Goal: Contribute content

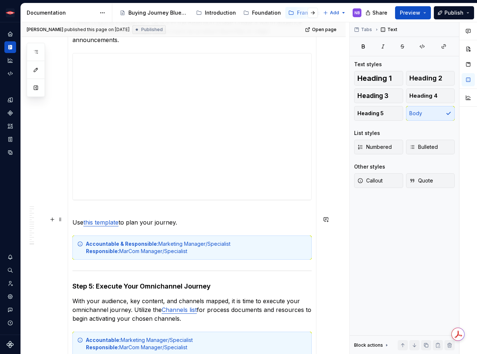
scroll to position [1506, 0]
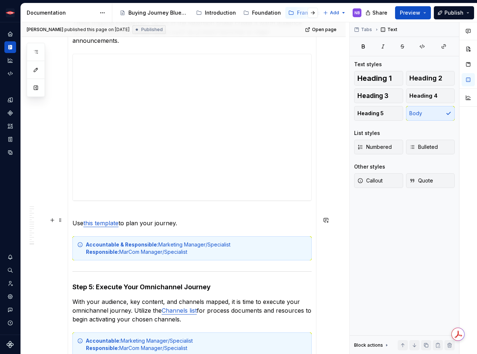
click at [155, 220] on p "Use this template to plan your journey." at bounding box center [191, 219] width 239 height 18
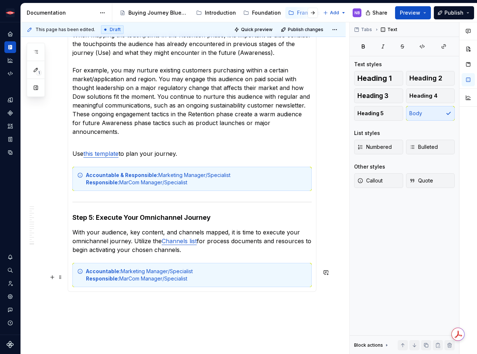
scroll to position [1414, 0]
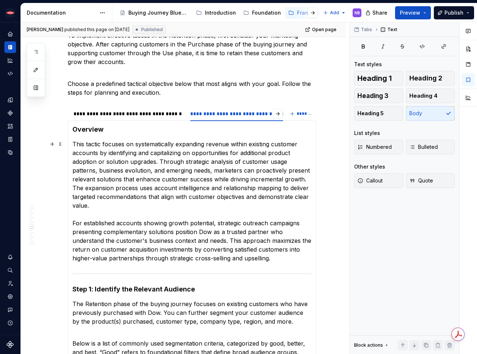
scroll to position [0, 0]
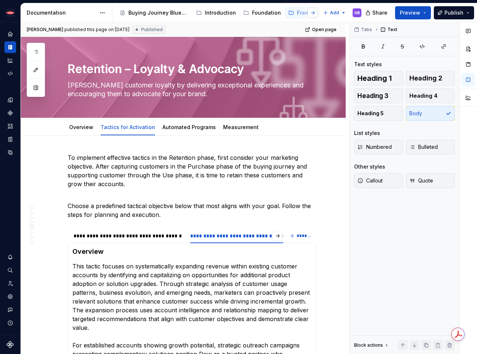
click at [311, 13] on button "button" at bounding box center [313, 13] width 10 height 10
click at [277, 14] on div "Channels" at bounding box center [280, 12] width 25 height 7
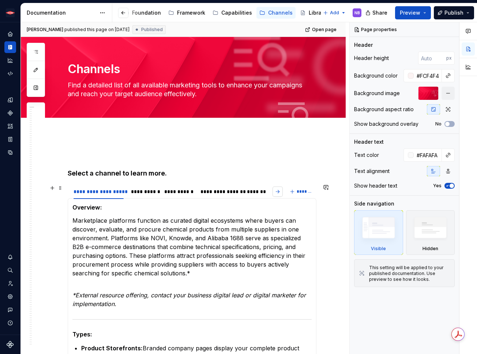
click at [275, 193] on button "button" at bounding box center [278, 192] width 10 height 10
click at [121, 193] on div "*****" at bounding box center [124, 191] width 13 height 7
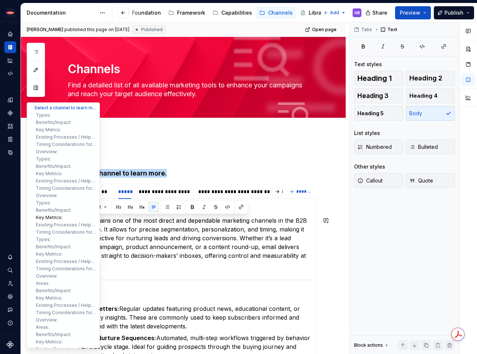
drag, startPoint x: 138, startPoint y: 265, endPoint x: 37, endPoint y: 220, distance: 110.0
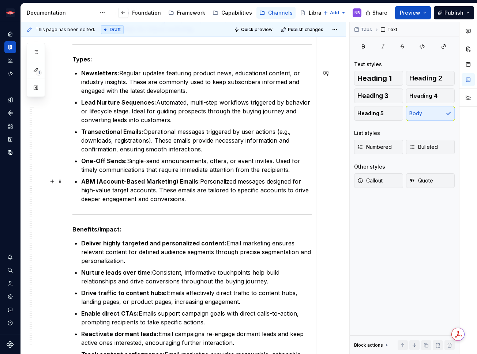
scroll to position [233, 0]
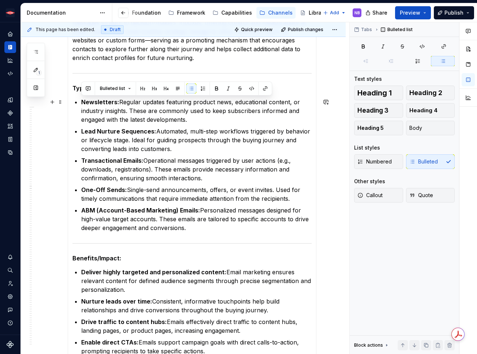
drag, startPoint x: 198, startPoint y: 228, endPoint x: 79, endPoint y: 102, distance: 172.6
click at [79, 102] on section-item-column "Overview: Email remains one of the most direct and dependable marketing channel…" at bounding box center [191, 344] width 239 height 748
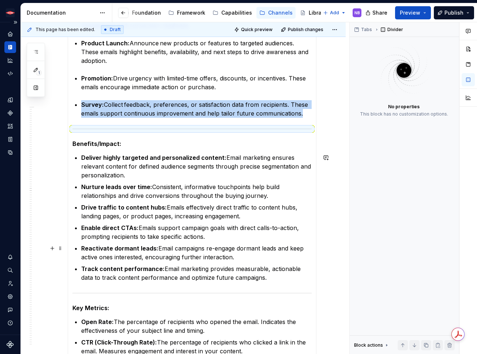
scroll to position [473, 0]
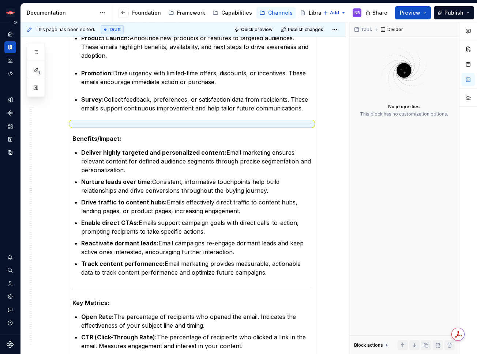
type textarea "*"
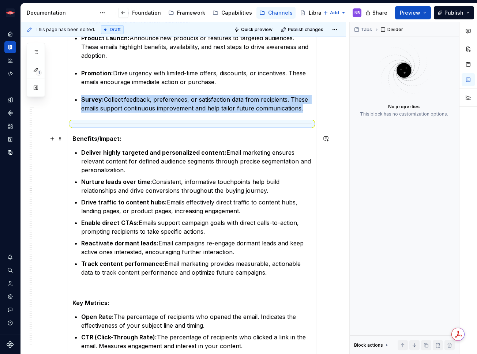
click at [72, 137] on strong "Benefits/Impact:" at bounding box center [96, 138] width 49 height 7
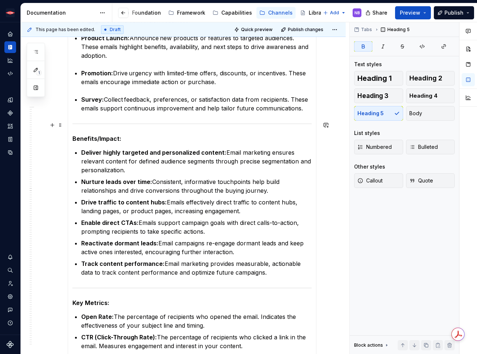
click at [104, 120] on section-item-column "Overview: Email remains one of the most direct and dependable marketing channel…" at bounding box center [191, 164] width 239 height 868
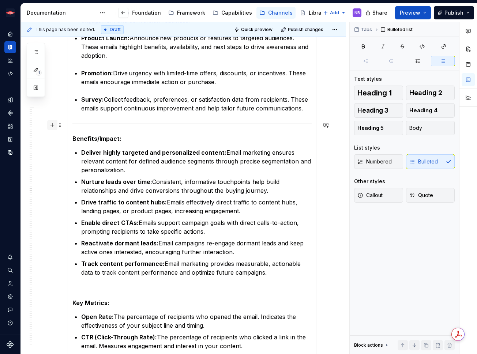
click at [54, 125] on button "button" at bounding box center [52, 125] width 10 height 10
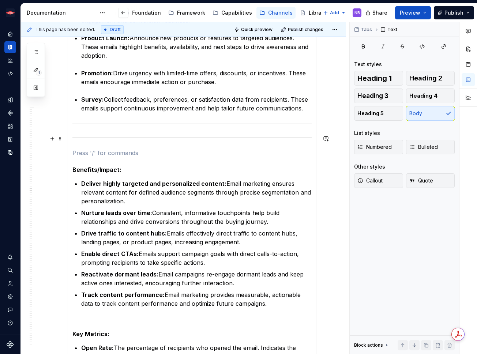
click at [110, 133] on section-item-column "Overview: Email remains one of the most direct and dependable marketing channel…" at bounding box center [191, 179] width 239 height 899
click at [50, 155] on button "button" at bounding box center [52, 153] width 10 height 10
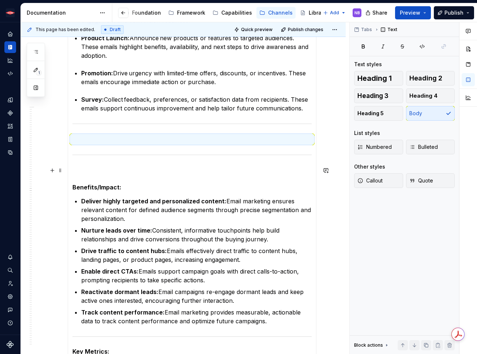
click at [83, 173] on p at bounding box center [191, 170] width 239 height 9
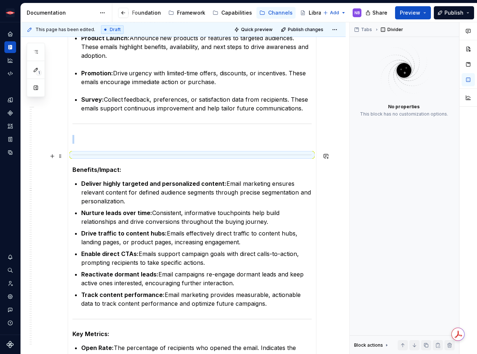
click at [79, 142] on p at bounding box center [191, 139] width 239 height 9
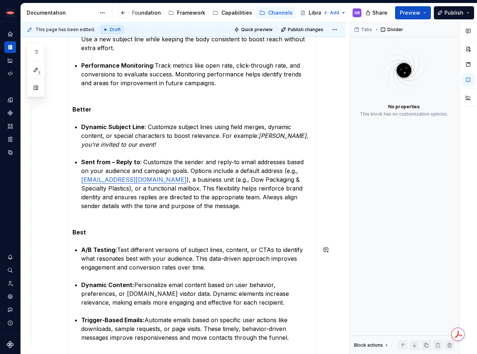
scroll to position [998, 0]
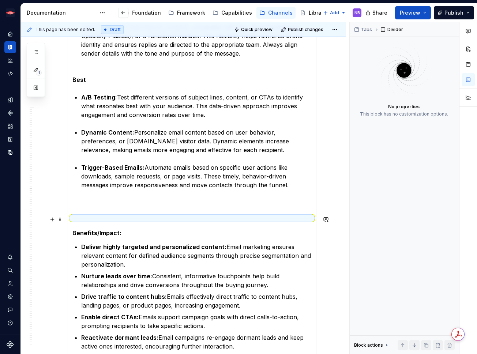
click at [105, 202] on p at bounding box center [191, 202] width 239 height 9
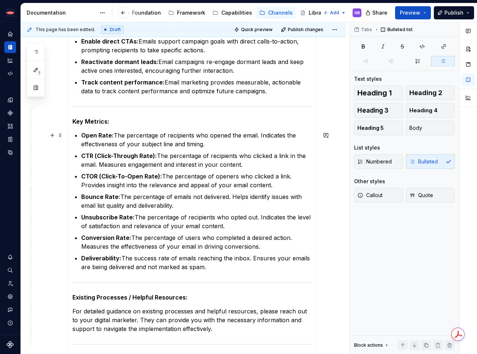
scroll to position [1320, 0]
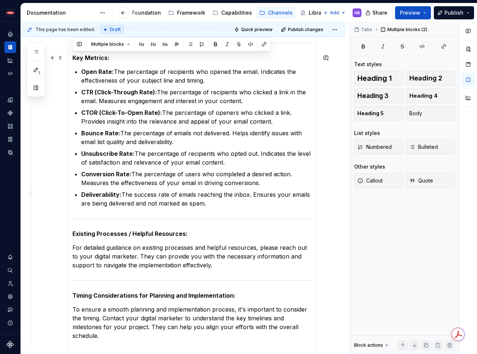
drag, startPoint x: 220, startPoint y: 202, endPoint x: 74, endPoint y: 60, distance: 204.4
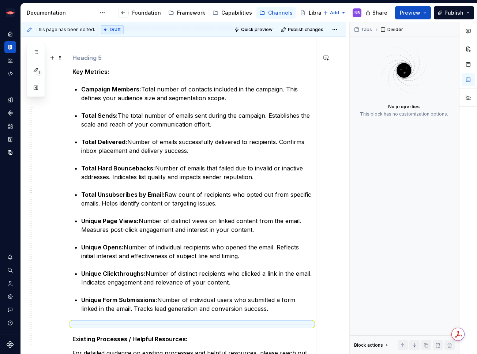
click at [81, 57] on h5 at bounding box center [191, 57] width 239 height 7
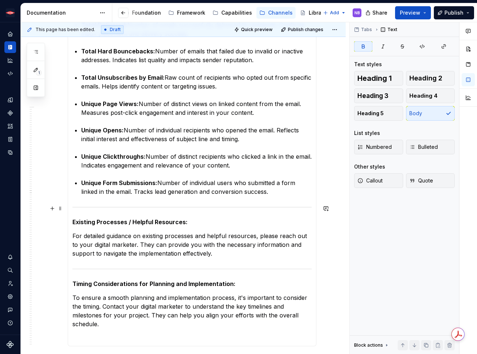
scroll to position [1461, 0]
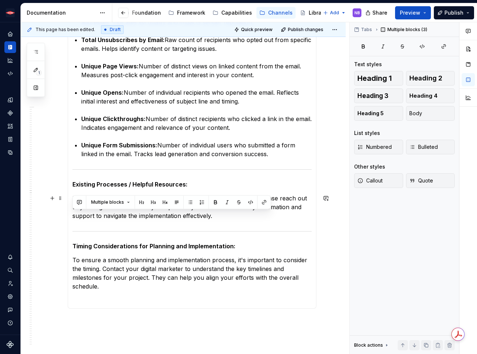
click at [228, 216] on p "For detailed guidance on existing processes and helpful resources, please reach…" at bounding box center [191, 207] width 239 height 26
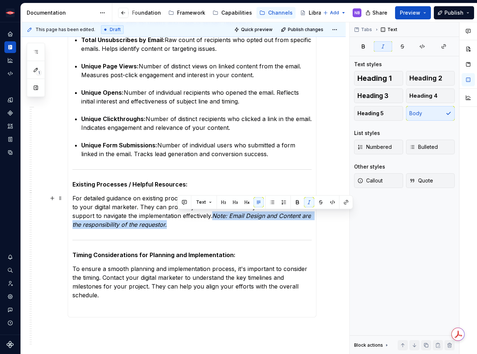
click at [215, 215] on p "For detailed guidance on existing processes and helpful resources, please reach…" at bounding box center [191, 211] width 239 height 35
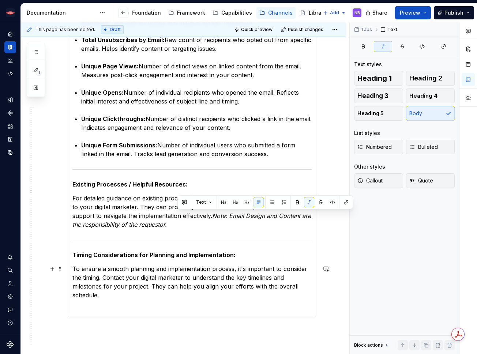
click at [183, 287] on p "To ensure a smooth planning and implementation process, it's important to consi…" at bounding box center [191, 282] width 239 height 35
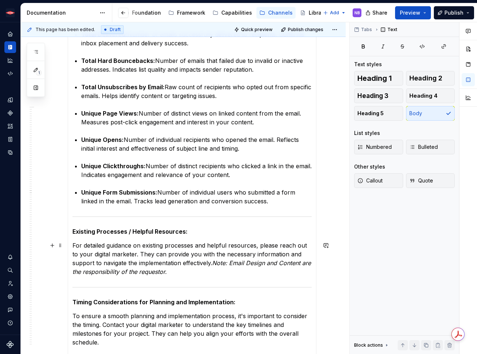
scroll to position [1410, 0]
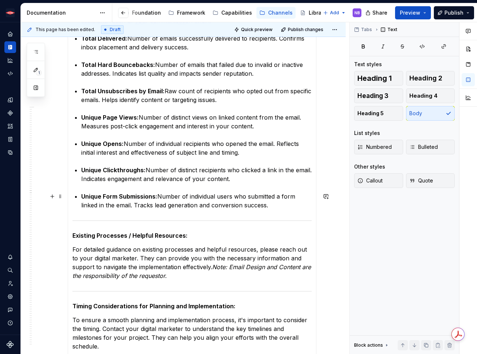
click at [181, 232] on h5 "Existing Processes / Helpful Resources:" at bounding box center [191, 235] width 239 height 7
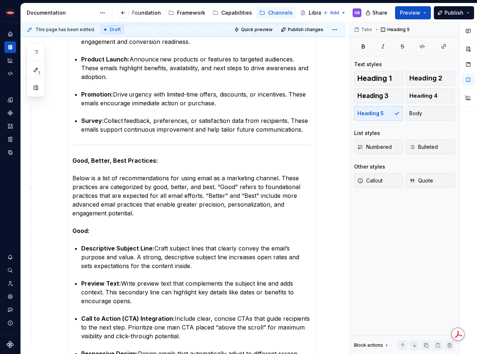
scroll to position [398, 0]
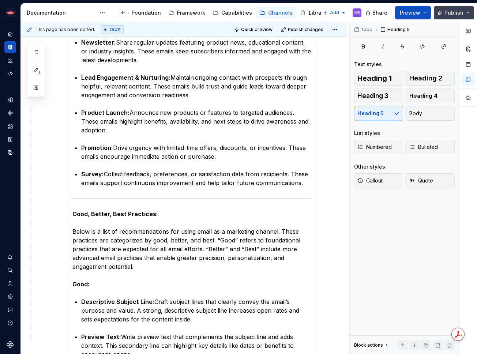
click at [443, 10] on button "Publish" at bounding box center [454, 12] width 40 height 13
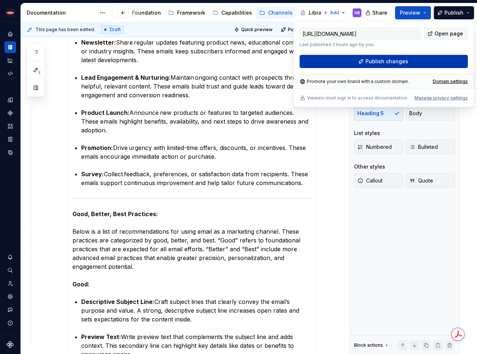
click at [436, 65] on button "Publish changes" at bounding box center [384, 61] width 168 height 13
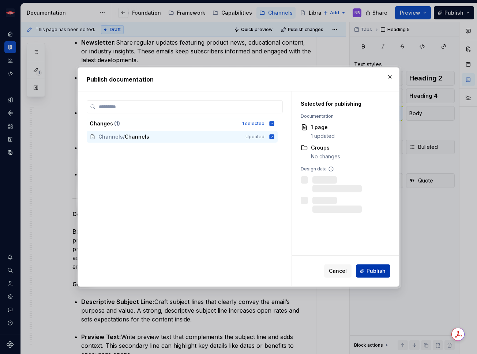
click at [379, 271] on span "Publish" at bounding box center [376, 270] width 19 height 7
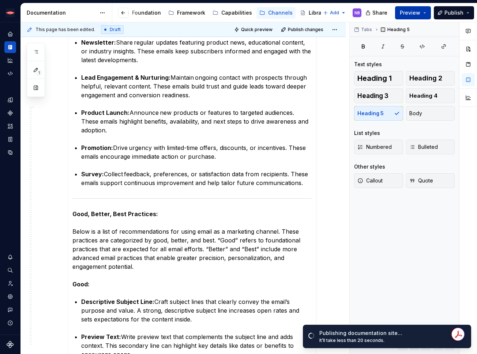
click at [423, 13] on button "Preview" at bounding box center [413, 12] width 36 height 13
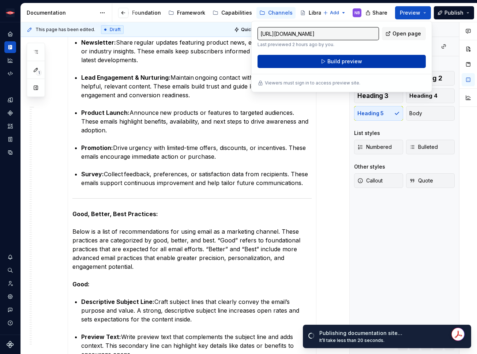
click at [413, 62] on button "Build preview" at bounding box center [342, 61] width 168 height 13
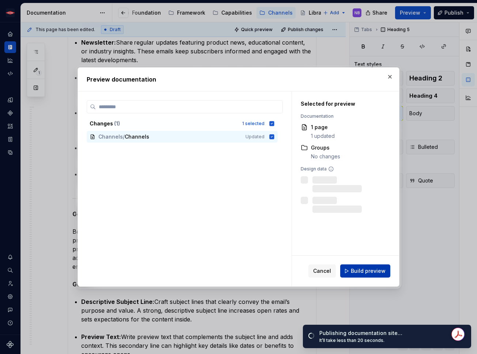
click at [360, 273] on span "Build preview" at bounding box center [368, 270] width 35 height 7
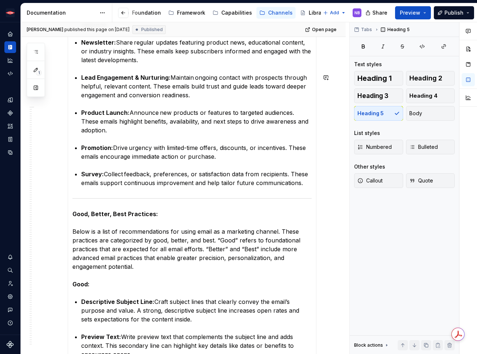
type textarea "*"
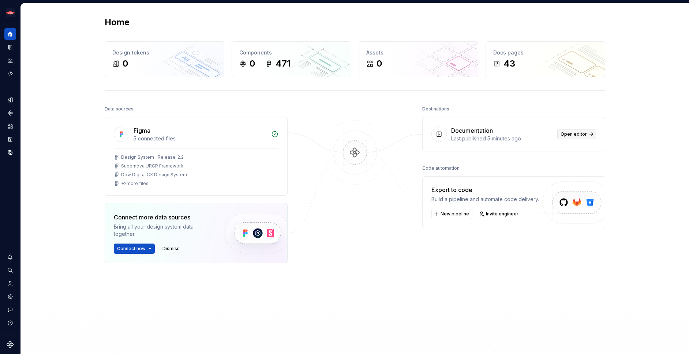
click at [571, 138] on link "Open editor" at bounding box center [576, 134] width 39 height 10
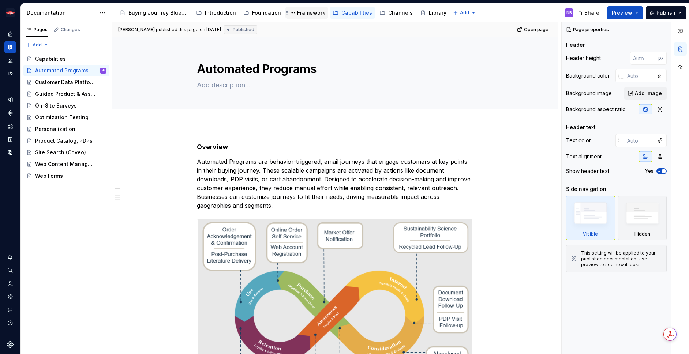
click at [315, 14] on div "Framework" at bounding box center [311, 12] width 28 height 7
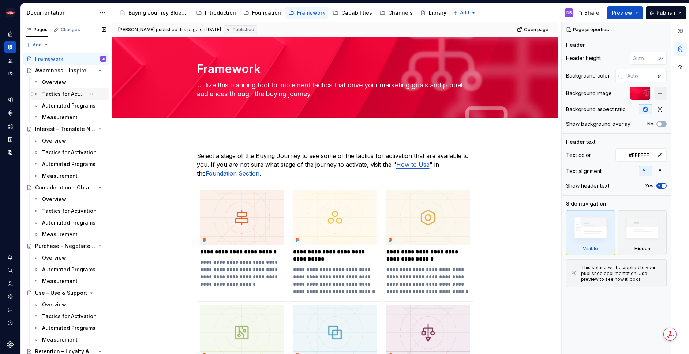
click at [56, 96] on div "Tactics for Activation" at bounding box center [63, 93] width 42 height 7
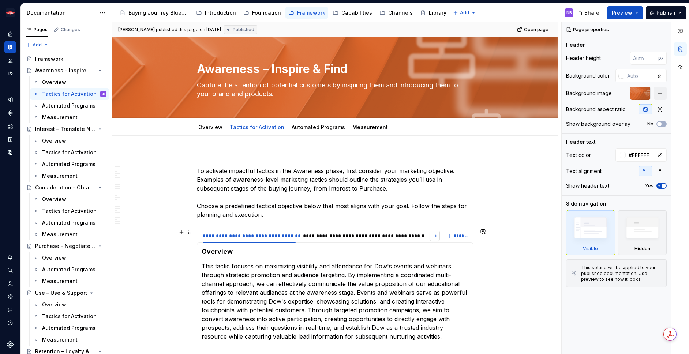
click at [434, 236] on button "button" at bounding box center [435, 236] width 10 height 10
click at [198, 236] on button "button" at bounding box center [202, 236] width 10 height 10
click at [345, 237] on div "**********" at bounding box center [365, 235] width 125 height 7
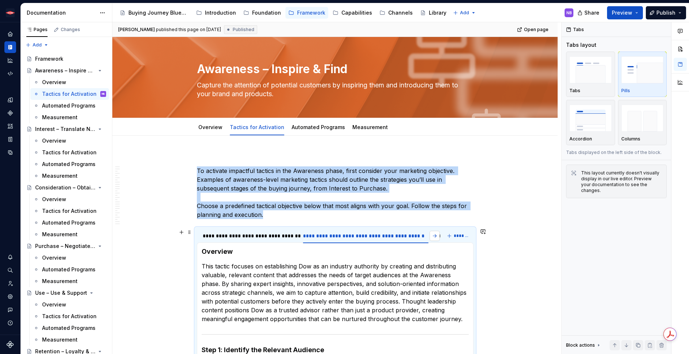
click at [435, 237] on button "button" at bounding box center [435, 236] width 10 height 10
click at [375, 237] on div "**********" at bounding box center [386, 235] width 98 height 7
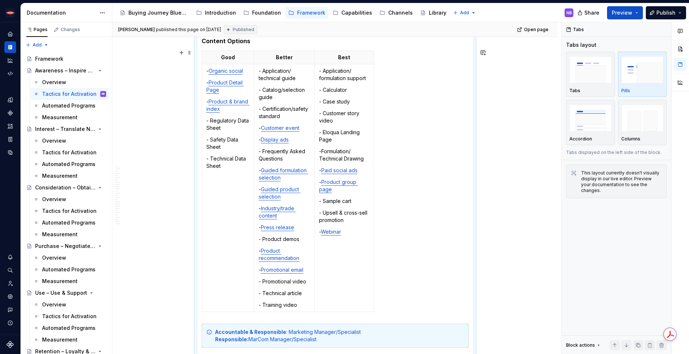
scroll to position [978, 0]
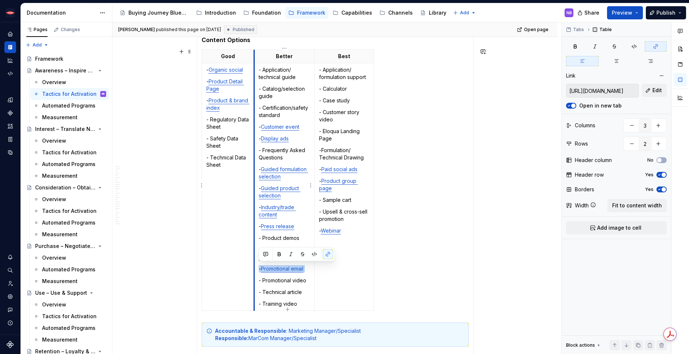
drag, startPoint x: 309, startPoint y: 270, endPoint x: 255, endPoint y: 268, distance: 53.4
click at [255, 268] on td "- Application/ technical guide - Catalog/selection guide - Certification/safety…" at bounding box center [284, 187] width 60 height 248
copy p "- Promotional email"
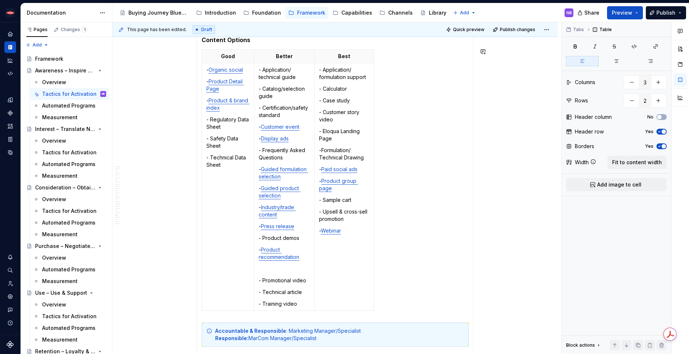
type textarea "*"
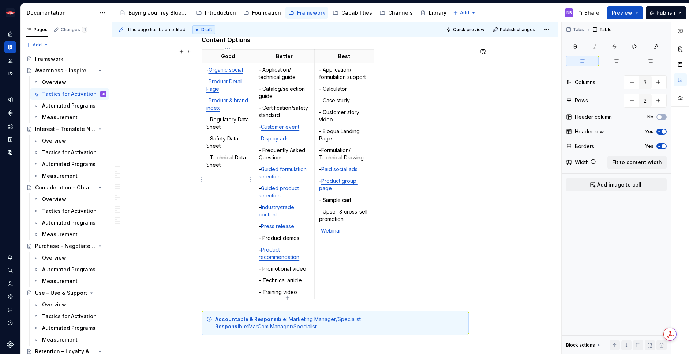
click at [226, 164] on p "- Technical Data Sheet" at bounding box center [228, 161] width 44 height 15
click at [228, 111] on td "- Organic social - Product Detail Page - Product & brand index - Regulatory Dat…" at bounding box center [228, 181] width 53 height 236
click at [231, 106] on p "- Product & brand index" at bounding box center [228, 104] width 44 height 15
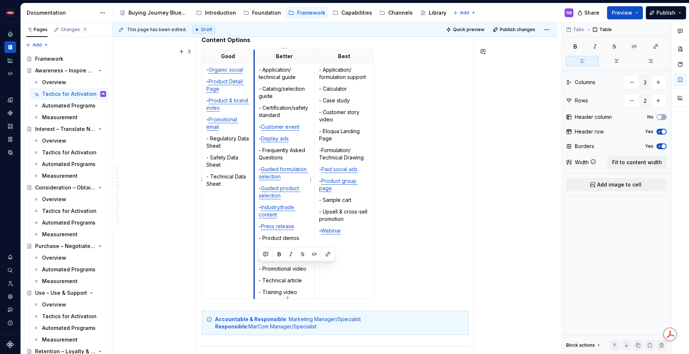
drag, startPoint x: 307, startPoint y: 268, endPoint x: 255, endPoint y: 269, distance: 51.6
click at [255, 269] on td "- Application/ technical guide - Catalog/selection guide - Certification/safety…" at bounding box center [284, 181] width 60 height 236
copy p "- Promotional video"
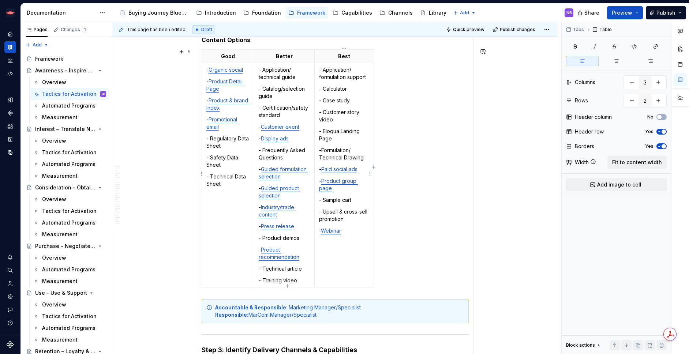
click at [357, 213] on p "- Upsell & cross-sell promotion" at bounding box center [344, 215] width 50 height 15
click at [356, 217] on p "- Upsell & cross-sell promotion" at bounding box center [344, 215] width 50 height 15
click at [365, 200] on p "- Sample cart" at bounding box center [344, 199] width 50 height 7
click at [360, 184] on p "- Product group page" at bounding box center [344, 184] width 50 height 15
paste div
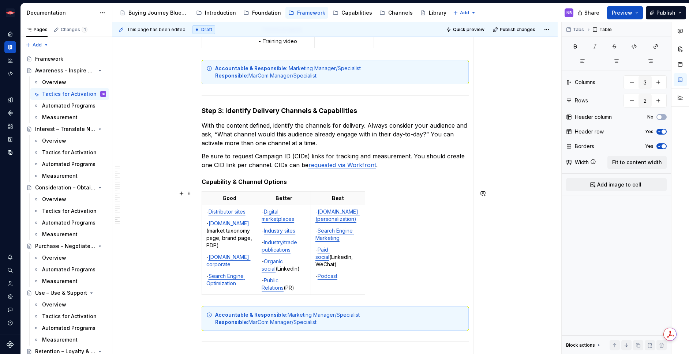
scroll to position [1288, 0]
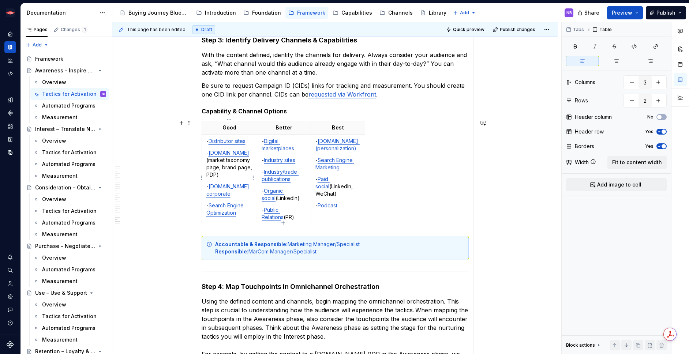
click at [247, 206] on p "- Search Engine Optimization" at bounding box center [229, 209] width 46 height 15
click at [252, 165] on p "- [DOMAIN_NAME]  (market taxonomy page, brand page, PDP)" at bounding box center [229, 163] width 46 height 29
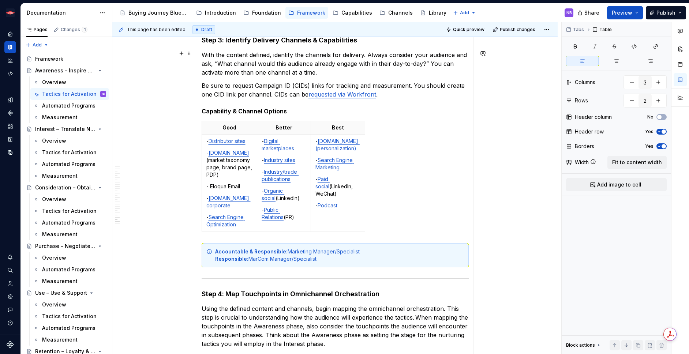
type textarea "*"
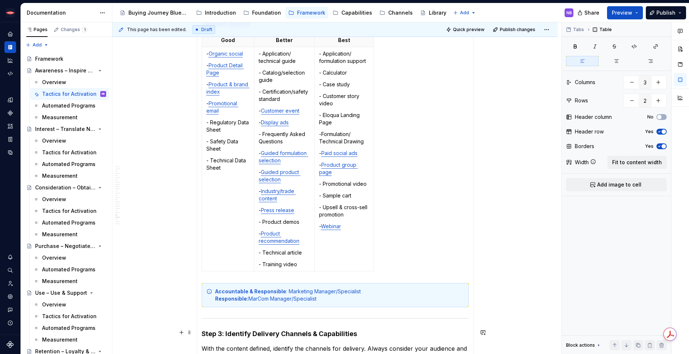
scroll to position [988, 0]
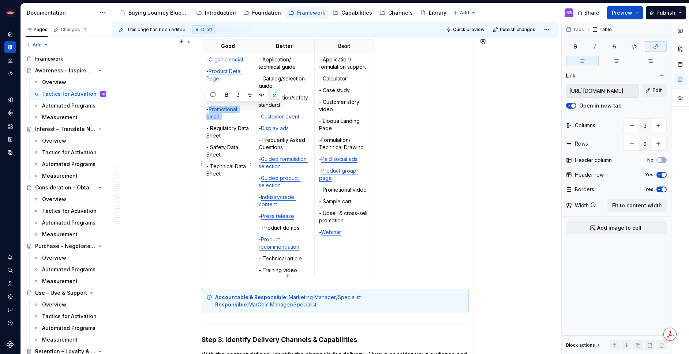
drag, startPoint x: 222, startPoint y: 120, endPoint x: 210, endPoint y: 110, distance: 15.3
click at [210, 110] on td "- Organic social - Product Detail Page - Product & brand index - Promotional em…" at bounding box center [228, 165] width 53 height 224
click at [226, 119] on td "- Organic social - Product Detail Page - Product & brand index - Promotional em…" at bounding box center [228, 165] width 53 height 224
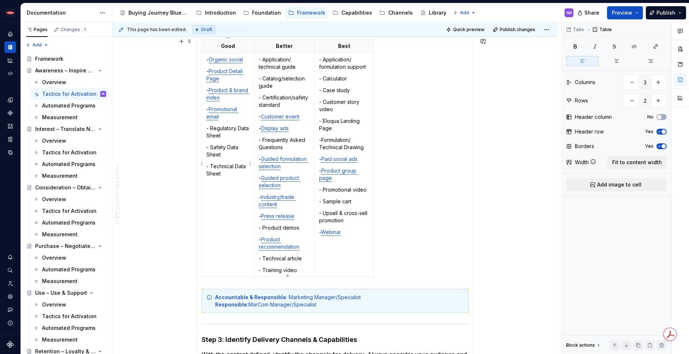
click at [221, 116] on p "- Promotional email" at bounding box center [228, 113] width 44 height 15
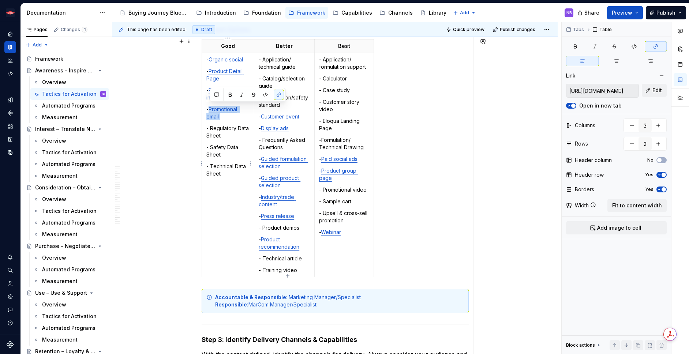
drag, startPoint x: 226, startPoint y: 116, endPoint x: 211, endPoint y: 108, distance: 17.2
click at [211, 108] on p "- Promotional email" at bounding box center [228, 113] width 44 height 15
click at [279, 92] on button "button" at bounding box center [279, 95] width 10 height 10
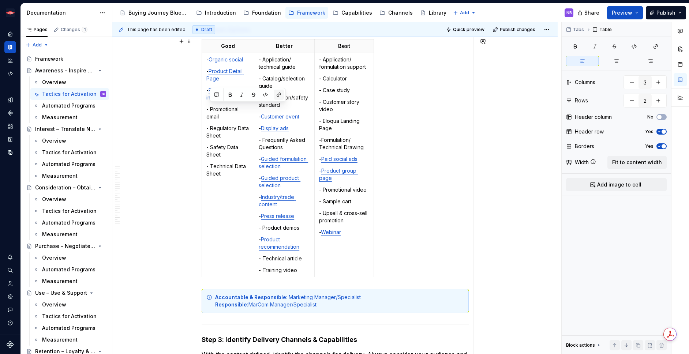
click at [279, 92] on button "button" at bounding box center [279, 95] width 10 height 10
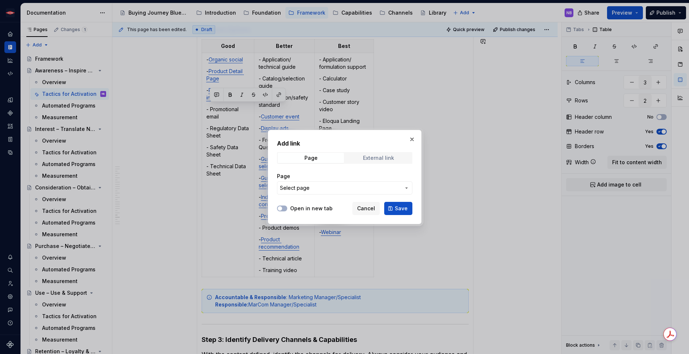
click at [382, 155] on div "External link" at bounding box center [378, 158] width 31 height 6
click at [415, 138] on button "button" at bounding box center [412, 139] width 10 height 10
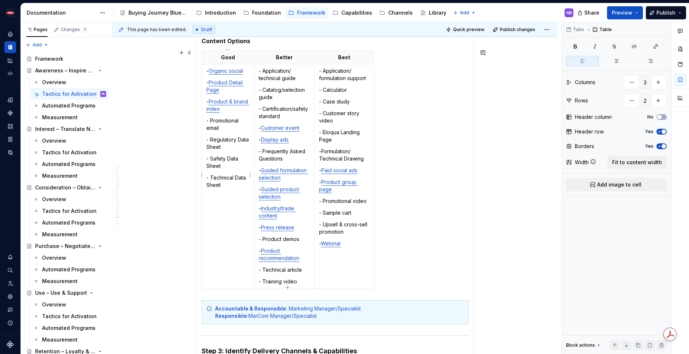
scroll to position [976, 0]
click at [236, 129] on p "- Promotional email" at bounding box center [228, 124] width 44 height 15
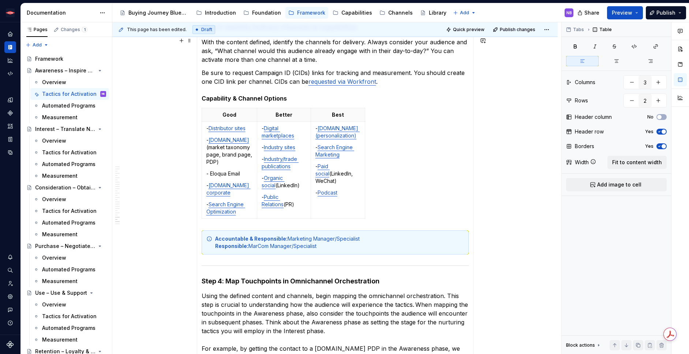
scroll to position [1356, 0]
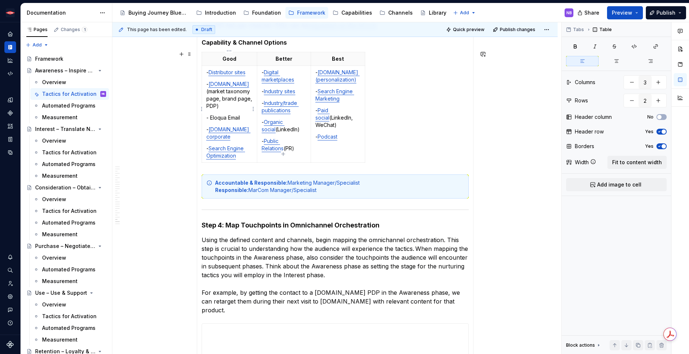
click at [240, 126] on p "- [DOMAIN_NAME] corporate" at bounding box center [229, 133] width 46 height 15
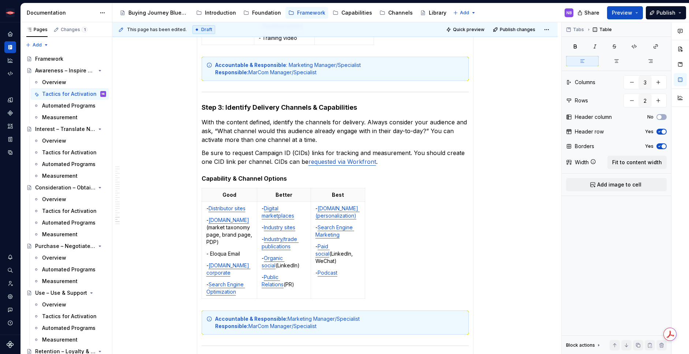
scroll to position [1272, 0]
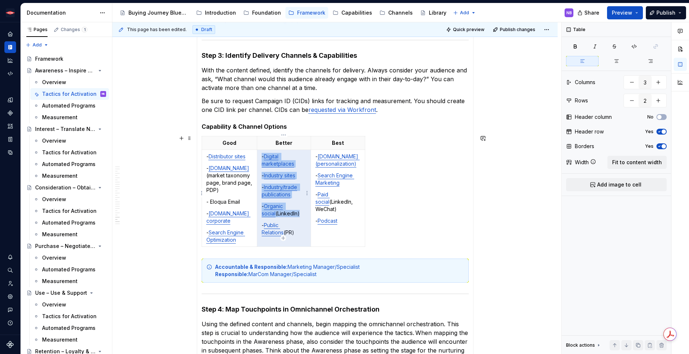
drag, startPoint x: 278, startPoint y: 231, endPoint x: 265, endPoint y: 228, distance: 13.2
click at [265, 228] on p "- Public Relations (PR)" at bounding box center [284, 229] width 45 height 15
click at [280, 235] on icon "button" at bounding box center [283, 238] width 6 height 6
type input "3"
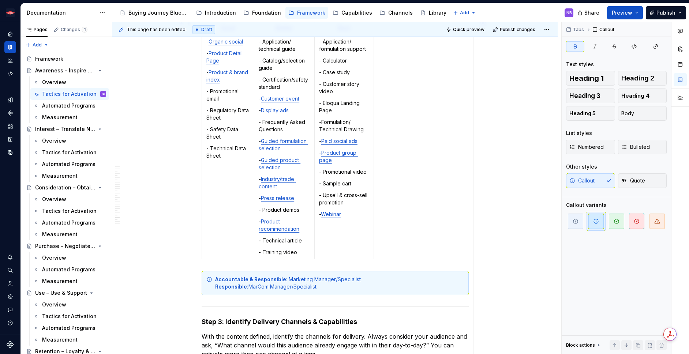
scroll to position [961, 0]
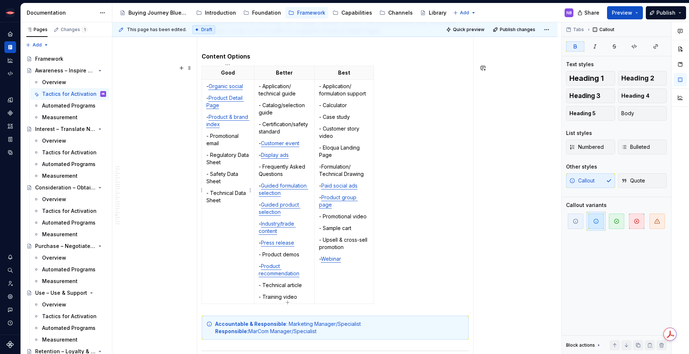
click at [226, 195] on p "- Technical Data Sheet" at bounding box center [228, 197] width 44 height 15
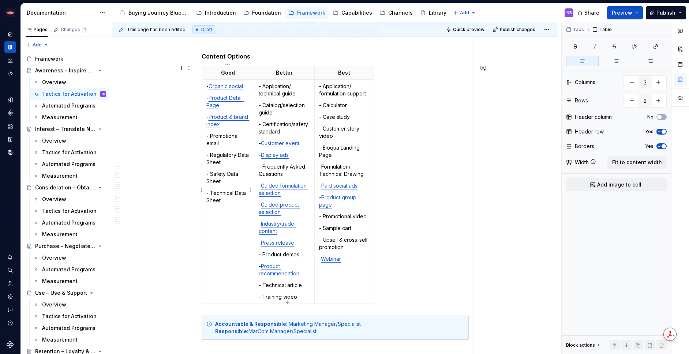
click at [228, 143] on p "- Promotional email" at bounding box center [228, 139] width 44 height 15
drag, startPoint x: 219, startPoint y: 143, endPoint x: 210, endPoint y: 136, distance: 11.5
click at [210, 136] on p "- Promotional email" at bounding box center [228, 139] width 44 height 15
drag, startPoint x: 222, startPoint y: 145, endPoint x: 211, endPoint y: 136, distance: 13.8
click at [211, 136] on p "- Product launch email" at bounding box center [228, 139] width 44 height 15
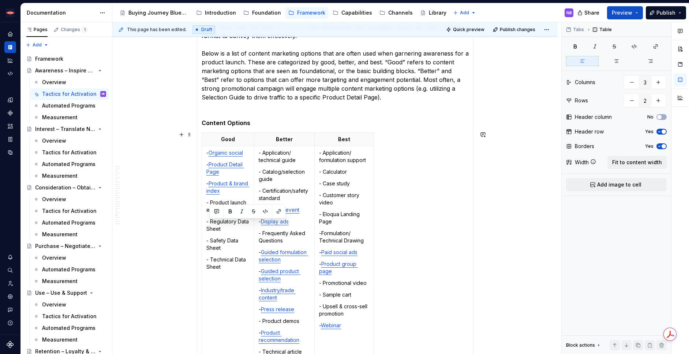
scroll to position [897, 0]
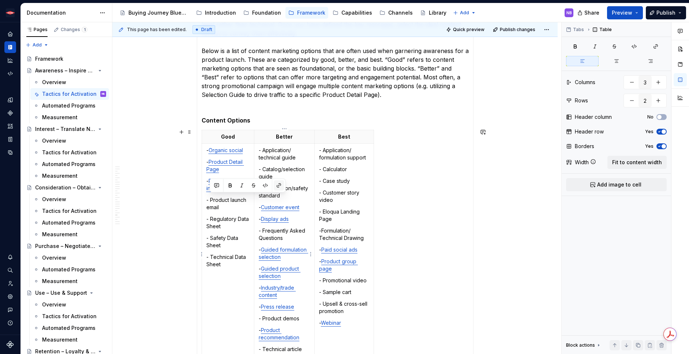
click at [282, 185] on button "button" at bounding box center [279, 185] width 10 height 10
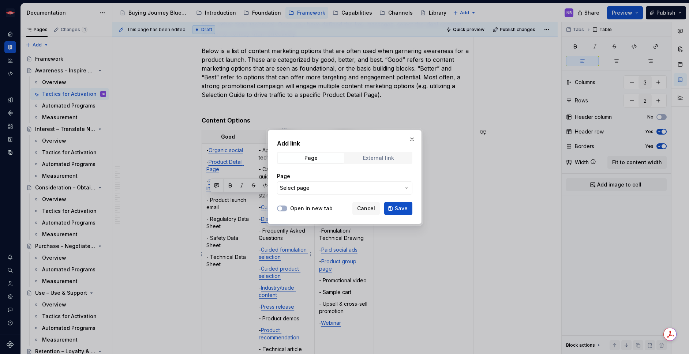
click at [361, 160] on span "External link" at bounding box center [378, 158] width 66 height 10
click at [346, 186] on input "URL" at bounding box center [344, 187] width 135 height 13
paste input "[URL][DOMAIN_NAME]"
type input "[URL][DOMAIN_NAME]"
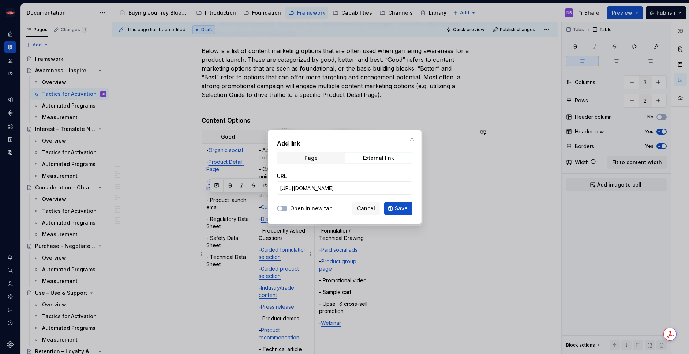
click at [301, 208] on label "Open in new tab" at bounding box center [311, 208] width 42 height 7
click at [287, 208] on button "Open in new tab" at bounding box center [282, 209] width 10 height 6
click at [397, 209] on span "Save" at bounding box center [401, 208] width 13 height 7
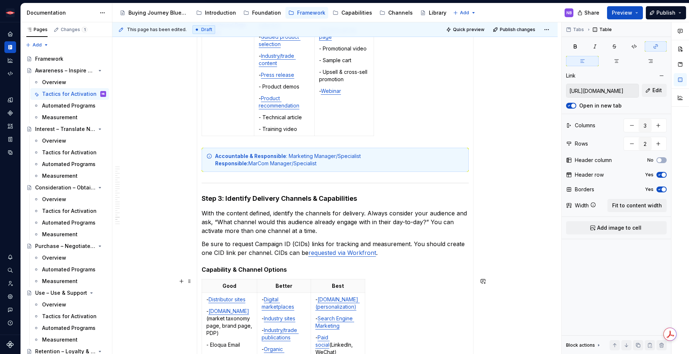
scroll to position [1169, 0]
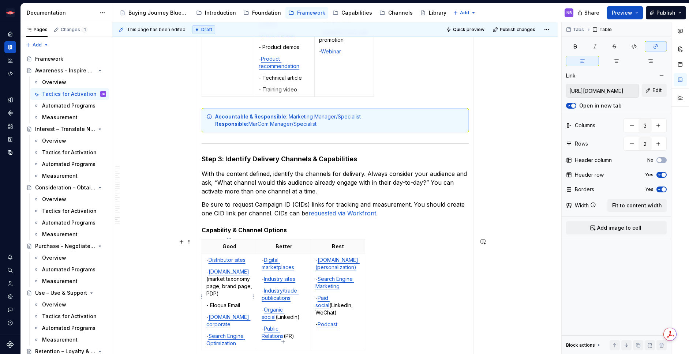
click at [240, 302] on p "- Eloqua Email" at bounding box center [229, 305] width 46 height 7
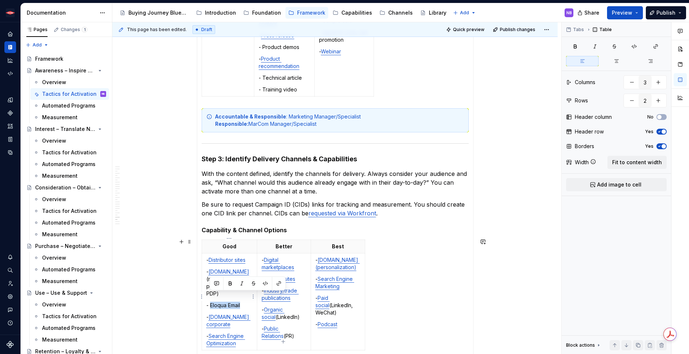
drag, startPoint x: 241, startPoint y: 297, endPoint x: 209, endPoint y: 297, distance: 31.5
click at [209, 302] on p "- Eloqua Email" at bounding box center [229, 305] width 46 height 7
click at [280, 282] on button "button" at bounding box center [279, 283] width 10 height 10
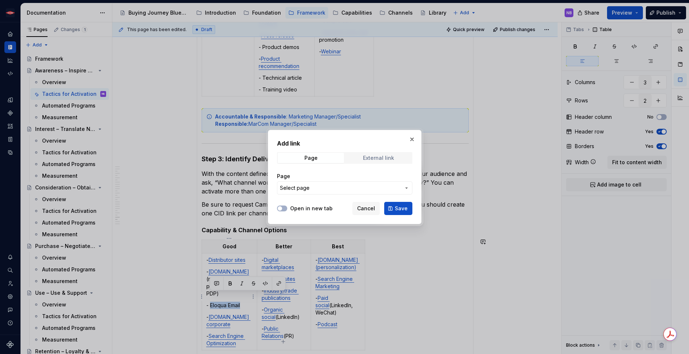
click at [394, 156] on span "External link" at bounding box center [378, 158] width 66 height 10
click at [378, 185] on input "URL" at bounding box center [344, 187] width 135 height 13
paste input "[URL][DOMAIN_NAME]"
type input "[URL][DOMAIN_NAME]"
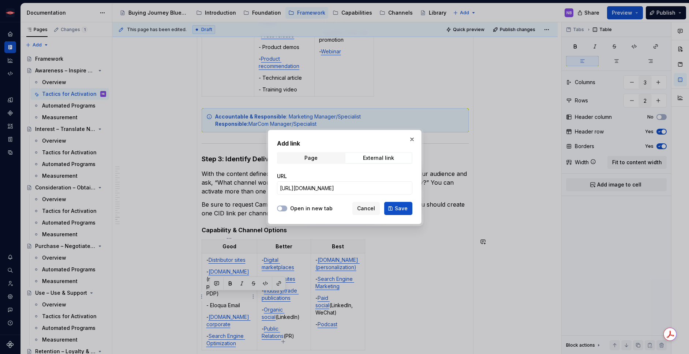
click at [296, 210] on label "Open in new tab" at bounding box center [311, 208] width 42 height 7
click at [287, 210] on button "Open in new tab" at bounding box center [282, 209] width 10 height 6
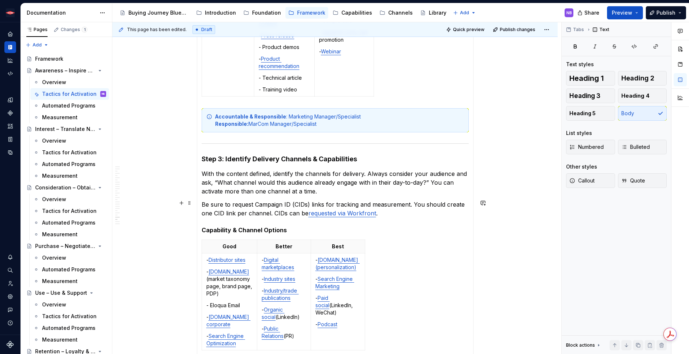
click at [407, 209] on p "Be sure to request Campaign ID (CIDs) links for tracking and measurement. You s…" at bounding box center [335, 209] width 267 height 18
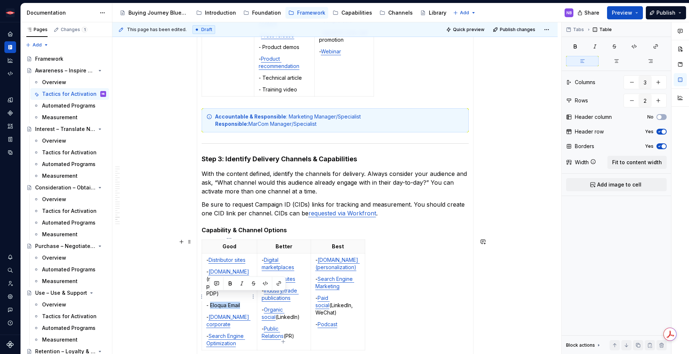
drag, startPoint x: 241, startPoint y: 296, endPoint x: 210, endPoint y: 294, distance: 31.2
click at [210, 302] on p "- Eloqua Email" at bounding box center [229, 305] width 46 height 7
click at [279, 279] on button "button" at bounding box center [279, 283] width 10 height 10
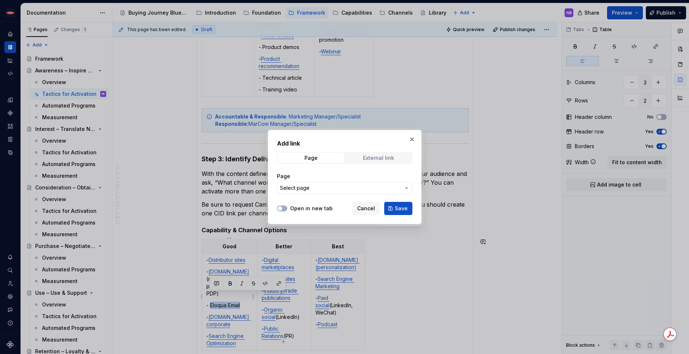
click at [386, 163] on span "External link" at bounding box center [378, 158] width 66 height 10
click at [354, 184] on input "URL" at bounding box center [344, 187] width 135 height 13
paste input "[URL][DOMAIN_NAME]"
type input "[URL][DOMAIN_NAME]"
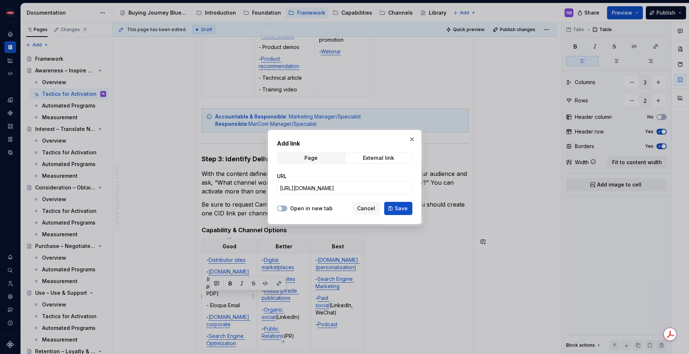
click at [295, 210] on label "Open in new tab" at bounding box center [311, 208] width 42 height 7
click at [287, 210] on button "Open in new tab" at bounding box center [282, 209] width 10 height 6
click at [401, 210] on span "Save" at bounding box center [401, 208] width 13 height 7
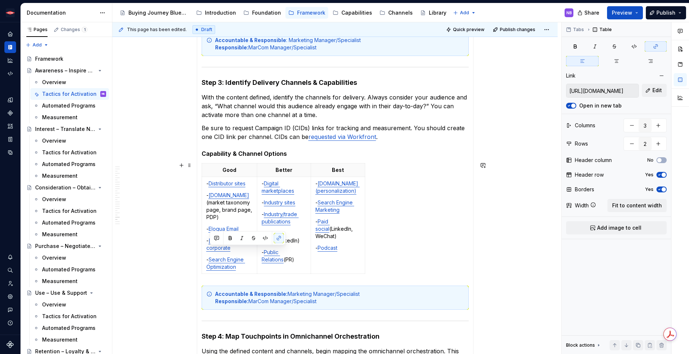
scroll to position [1249, 0]
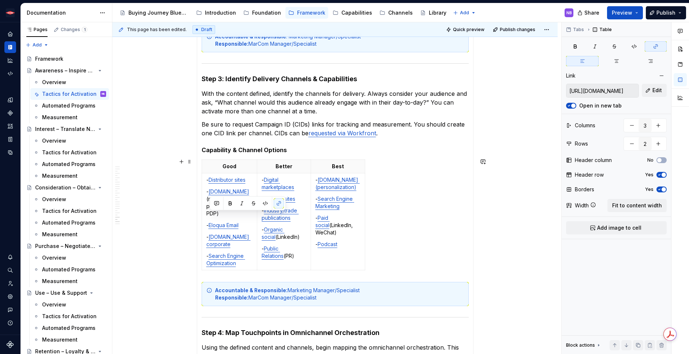
click at [453, 247] on div "Good Better Best - Distributor sites - [DOMAIN_NAME]  (market taxonomy page, br…" at bounding box center [335, 217] width 267 height 114
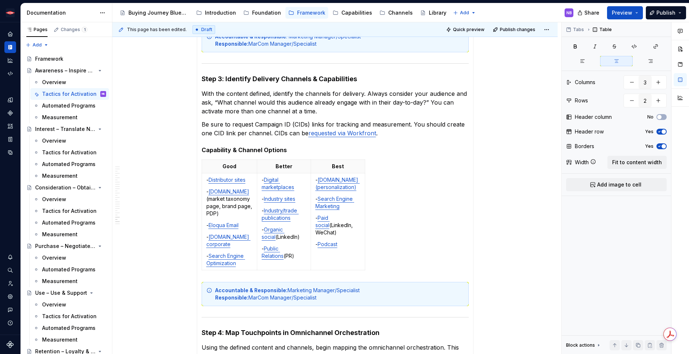
type textarea "*"
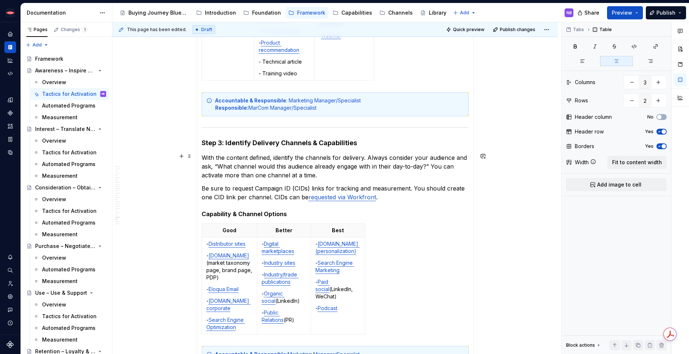
scroll to position [1231, 0]
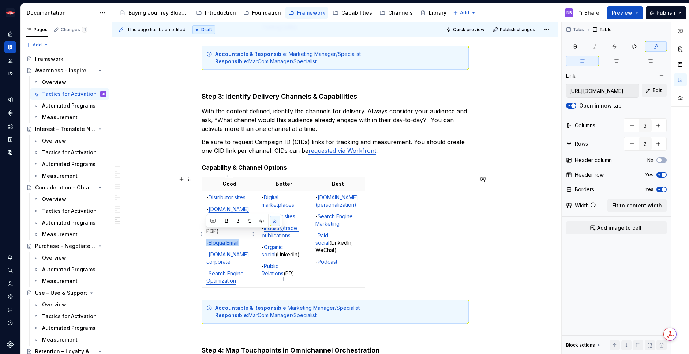
drag, startPoint x: 249, startPoint y: 233, endPoint x: 205, endPoint y: 231, distance: 44.3
click at [205, 231] on td "- Distributor sites - [DOMAIN_NAME]  (market taxonomy page, brand page, PDP) - …" at bounding box center [230, 239] width 56 height 97
copy p "- Eloqua Email"
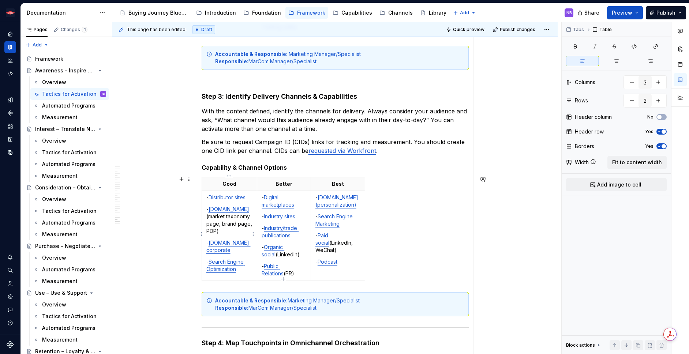
click at [239, 240] on p "- [DOMAIN_NAME] corporate" at bounding box center [229, 246] width 46 height 15
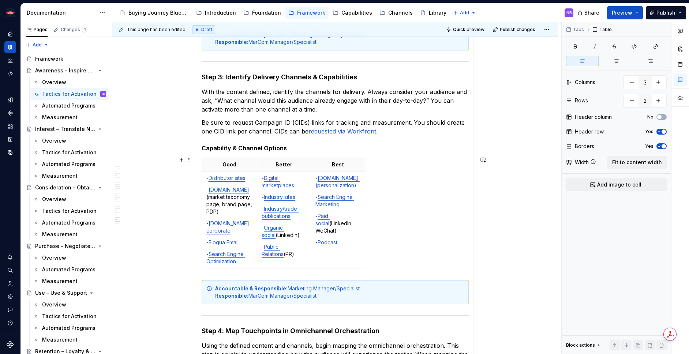
scroll to position [1257, 0]
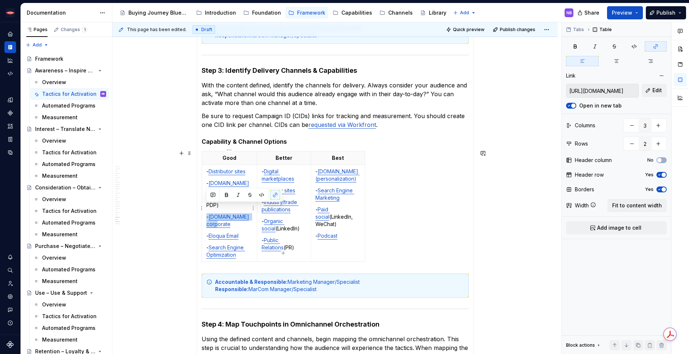
drag, startPoint x: 237, startPoint y: 217, endPoint x: 205, endPoint y: 210, distance: 32.9
click at [205, 210] on td "- Distributor sites - [DOMAIN_NAME]  (market taxonomy page, brand page, PDP) - …" at bounding box center [230, 213] width 56 height 97
copy p "- [DOMAIN_NAME] corporate"
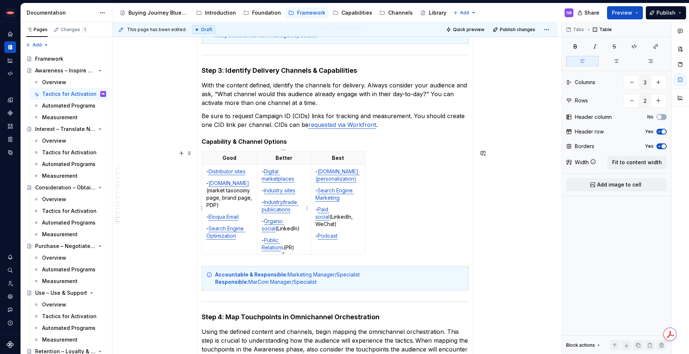
click at [262, 170] on p "- Digital marketplaces" at bounding box center [284, 175] width 45 height 15
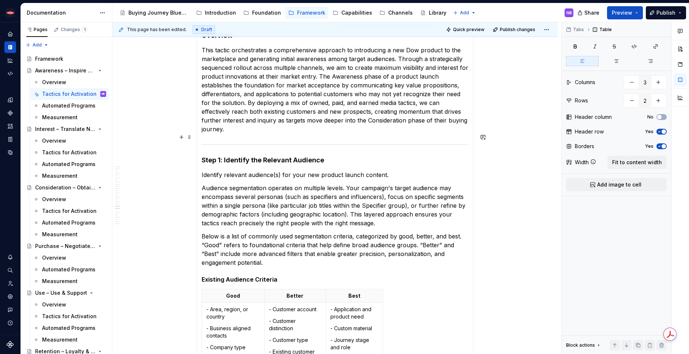
scroll to position [0, 0]
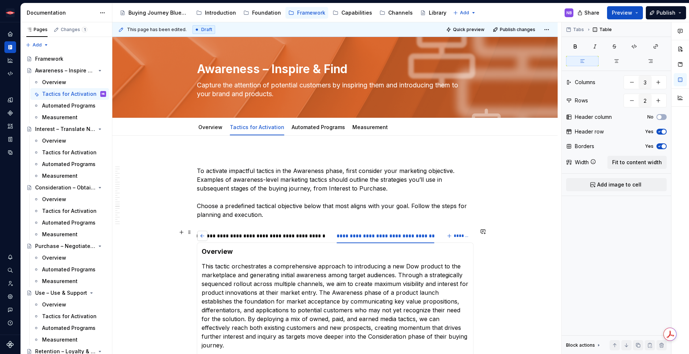
click at [203, 234] on button "button" at bounding box center [202, 236] width 10 height 10
click at [224, 235] on div "**********" at bounding box center [249, 235] width 93 height 7
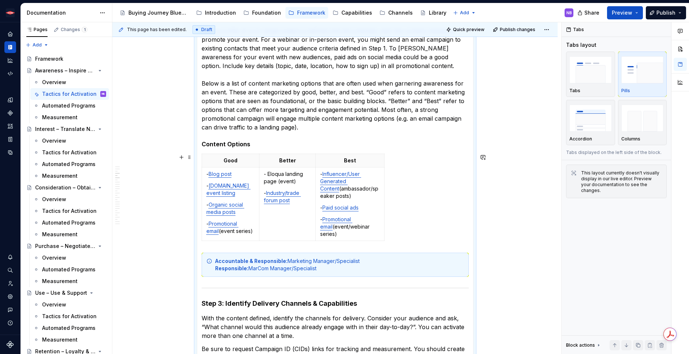
scroll to position [901, 0]
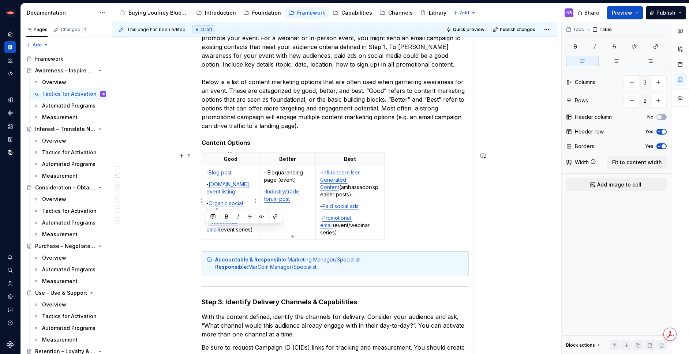
drag, startPoint x: 247, startPoint y: 230, endPoint x: 206, endPoint y: 231, distance: 41.0
click at [206, 231] on p "- Promotional email (event series)" at bounding box center [230, 226] width 49 height 15
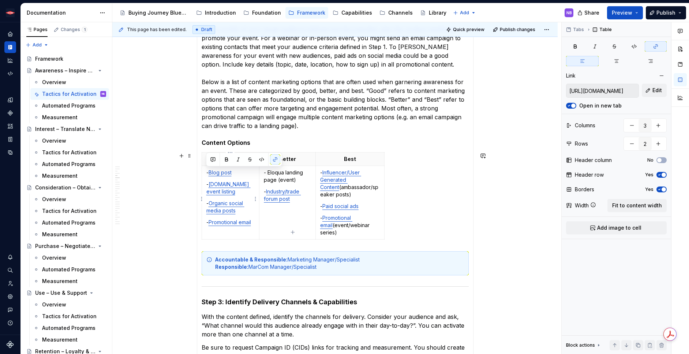
drag, startPoint x: 235, startPoint y: 173, endPoint x: 205, endPoint y: 173, distance: 30.0
click at [205, 173] on td "- Blog post - [DOMAIN_NAME] event listing - Organic social media posts - Promot…" at bounding box center [231, 203] width 58 height 74
copy p "- Blog post"
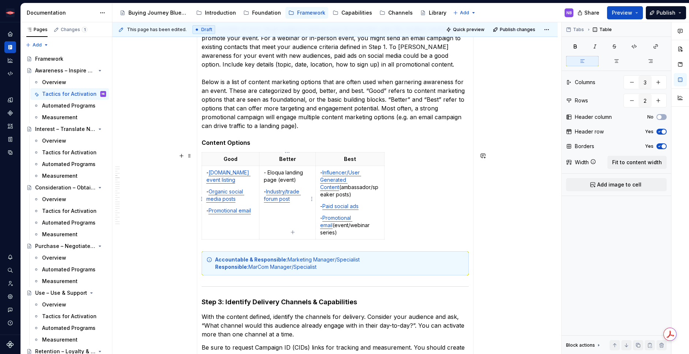
click at [261, 173] on td "- Eloqua landing page (event) - Industry/trade forum post" at bounding box center [287, 203] width 56 height 74
click at [305, 216] on td "- Blog post - Eloqua landing page (event) - Industry/trade forum post" at bounding box center [287, 203] width 56 height 74
click at [301, 212] on p "- Industry/trade forum post" at bounding box center [287, 207] width 47 height 15
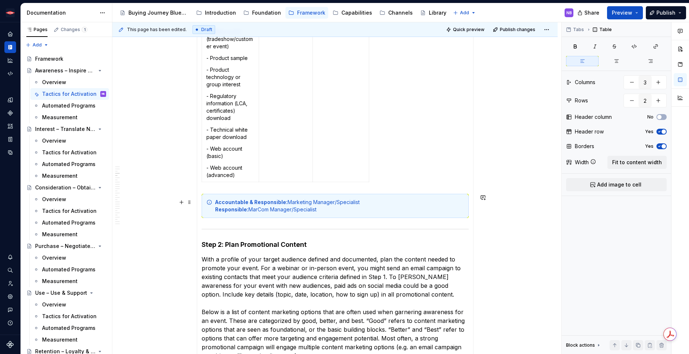
scroll to position [922, 0]
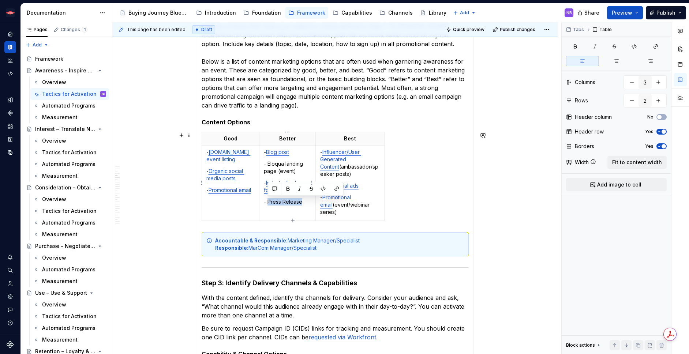
drag, startPoint x: 303, startPoint y: 201, endPoint x: 268, endPoint y: 203, distance: 34.4
click at [268, 203] on p "- Press Release" at bounding box center [287, 201] width 47 height 7
click at [337, 188] on button "button" at bounding box center [336, 189] width 10 height 10
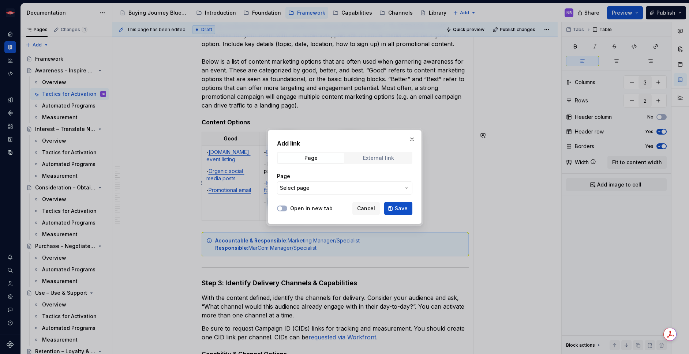
click at [387, 161] on span "External link" at bounding box center [378, 158] width 66 height 10
click at [361, 187] on input "URL" at bounding box center [344, 187] width 135 height 13
paste input "[URL][DOMAIN_NAME]"
type input "[URL][DOMAIN_NAME]"
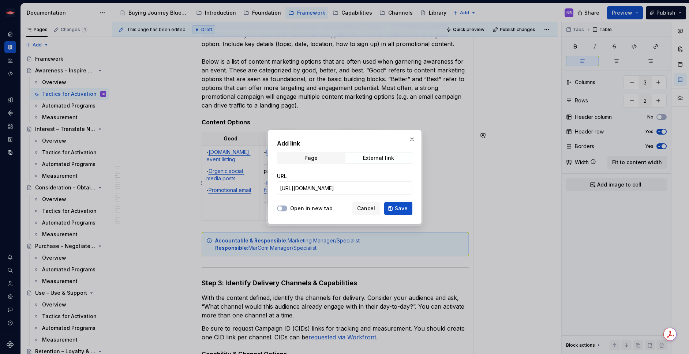
click at [296, 208] on label "Open in new tab" at bounding box center [311, 208] width 42 height 7
click at [287, 208] on button "Open in new tab" at bounding box center [282, 209] width 10 height 6
click at [393, 209] on button "Save" at bounding box center [398, 208] width 28 height 13
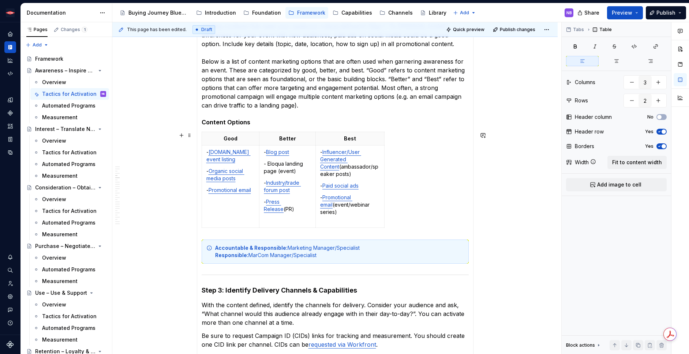
click at [453, 211] on div "Good Better Best - [DOMAIN_NAME] event listing - Organic social media posts - P…" at bounding box center [335, 181] width 267 height 99
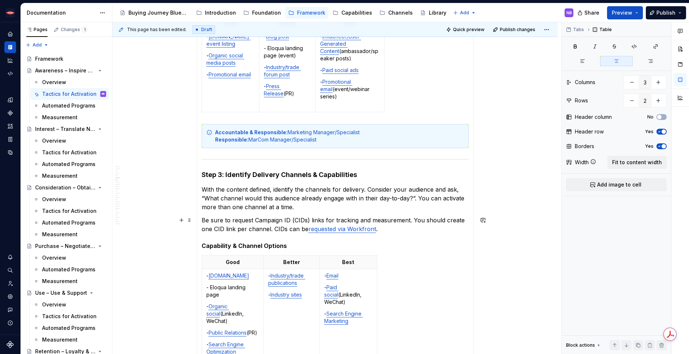
scroll to position [1092, 0]
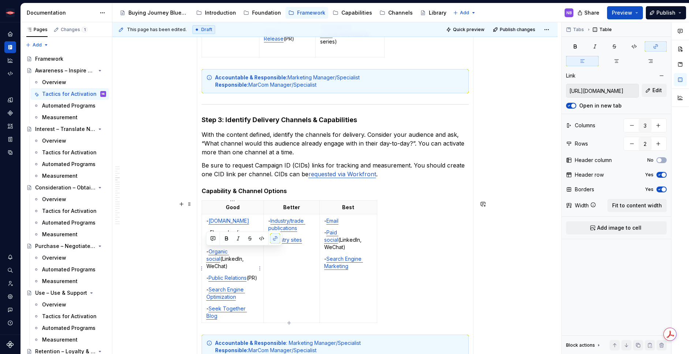
drag, startPoint x: 259, startPoint y: 259, endPoint x: 203, endPoint y: 252, distance: 55.6
click at [203, 252] on td "- [DOMAIN_NAME] - Eloqua landing page - Organic social (LinkedIn, WeChat) - Pub…" at bounding box center [233, 268] width 62 height 109
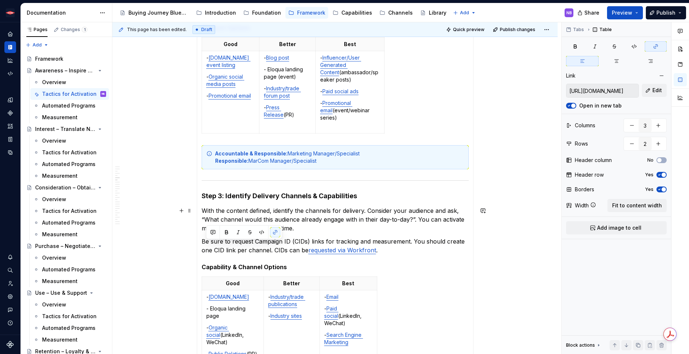
scroll to position [1098, 0]
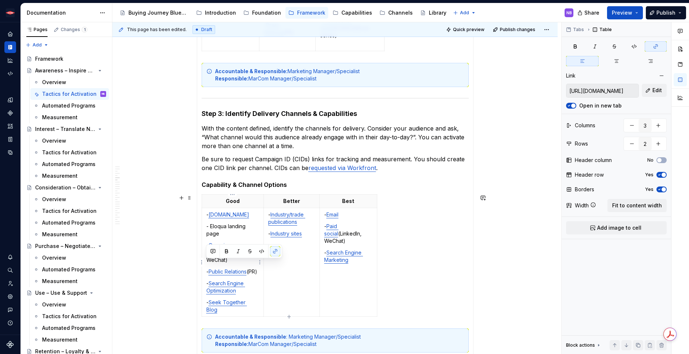
drag, startPoint x: 246, startPoint y: 272, endPoint x: 206, endPoint y: 265, distance: 40.4
click at [206, 268] on p "- Public Relations (PR)" at bounding box center [232, 271] width 53 height 7
copy p "- Public Relations (PR)"
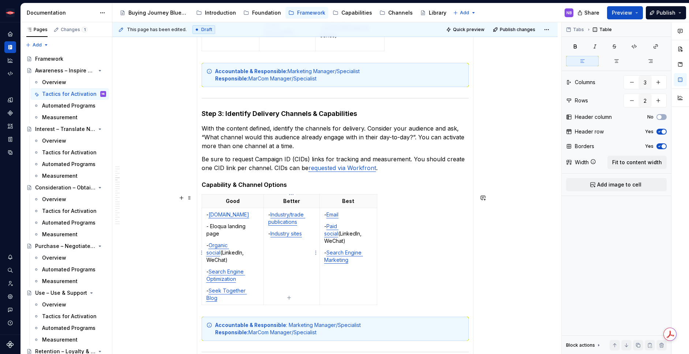
click at [311, 235] on p "- Industry sites" at bounding box center [291, 233] width 47 height 7
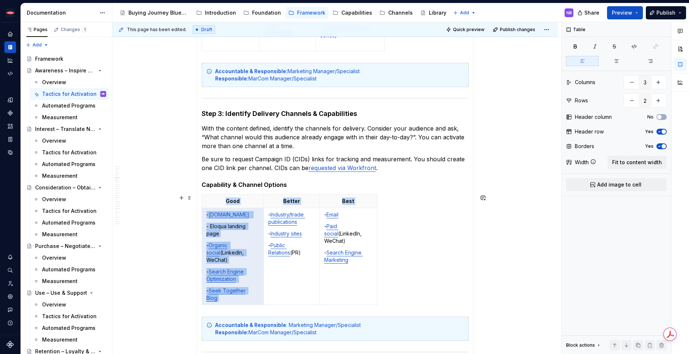
drag, startPoint x: 226, startPoint y: 292, endPoint x: 201, endPoint y: 284, distance: 26.5
click at [202, 284] on table "Good Better Best - [DOMAIN_NAME] - Eloqua landing page - Organic social (Linked…" at bounding box center [290, 249] width 176 height 111
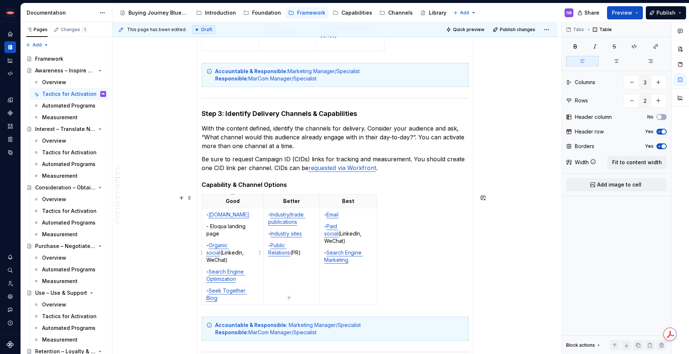
click at [225, 297] on td "- [DOMAIN_NAME] - Eloqua landing page - Organic social (LinkedIn, WeChat) - Sea…" at bounding box center [233, 256] width 62 height 97
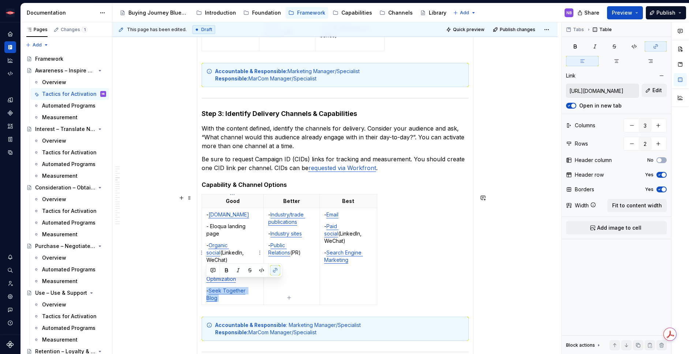
drag, startPoint x: 222, startPoint y: 293, endPoint x: 203, endPoint y: 285, distance: 21.0
click at [203, 285] on td "- [DOMAIN_NAME] - Eloqua landing page - Organic social (LinkedIn, WeChat) - Sea…" at bounding box center [233, 256] width 62 height 97
copy p "- Seek Together Blog"
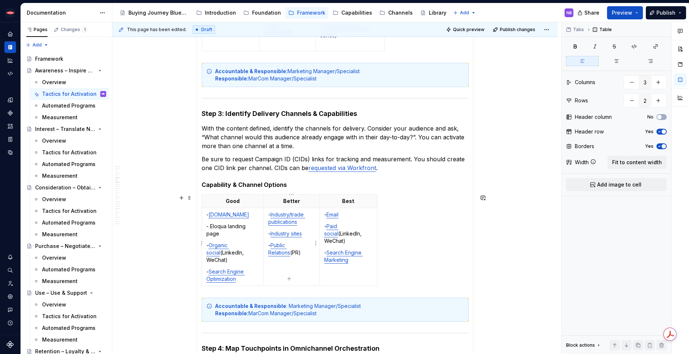
click at [308, 258] on td "- Industry/trade publications - Industry sites - Public Relations (PR)" at bounding box center [292, 247] width 56 height 78
click at [303, 257] on td "- Industry/trade publications - Industry sites - Public Relations (PR)" at bounding box center [292, 247] width 56 height 78
click at [320, 257] on td "- Email - Paid social (LinkedIn, WeChat) - Search Engine Marketing" at bounding box center [347, 247] width 57 height 78
click at [295, 261] on p at bounding box center [291, 264] width 47 height 7
click at [296, 256] on td "- Industry/trade publications - Industry sites - Public Relations (PR)" at bounding box center [292, 247] width 56 height 78
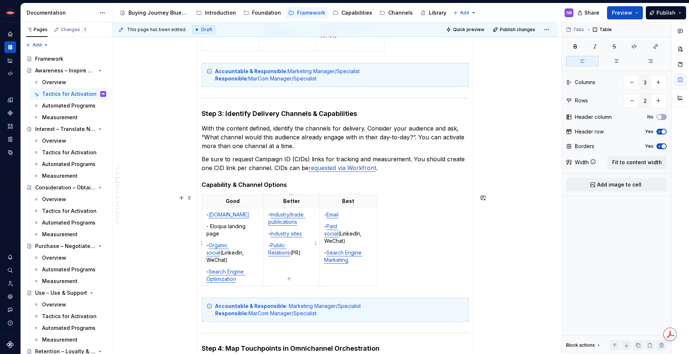
click at [295, 254] on p "- Public Relations (PR)" at bounding box center [291, 249] width 47 height 15
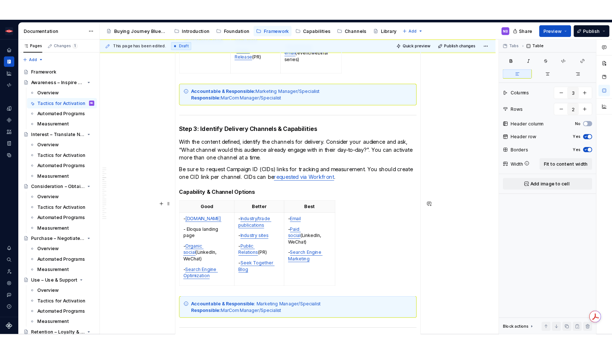
scroll to position [1086, 0]
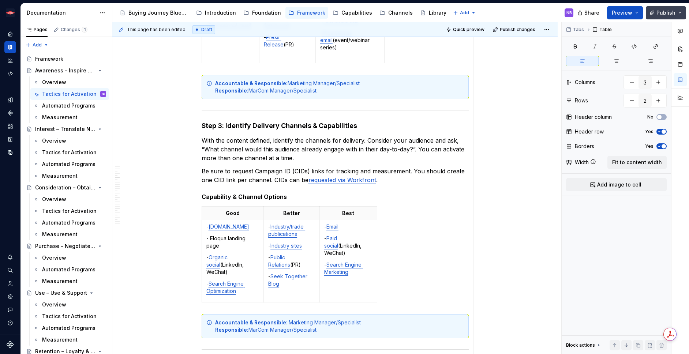
click at [660, 15] on span "Publish" at bounding box center [665, 12] width 19 height 7
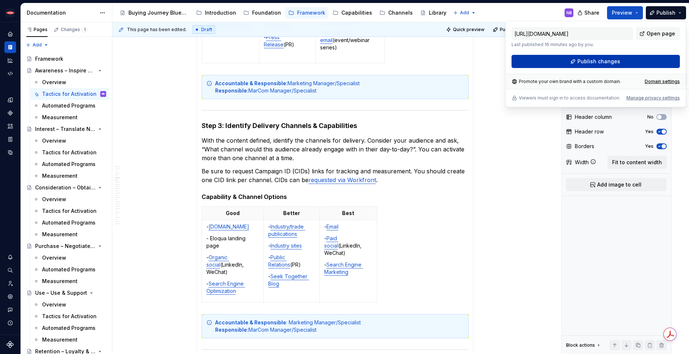
click at [639, 64] on button "Publish changes" at bounding box center [595, 61] width 168 height 13
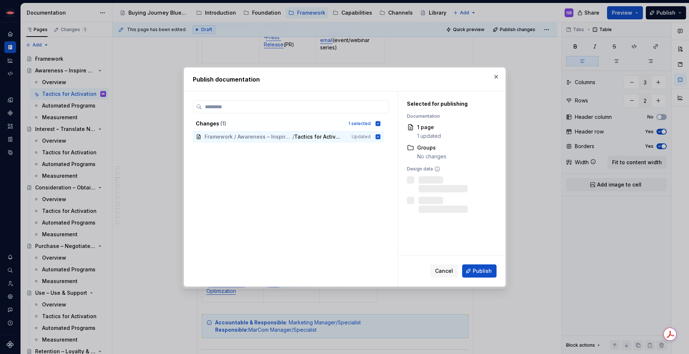
click at [480, 269] on span "Publish" at bounding box center [482, 270] width 19 height 7
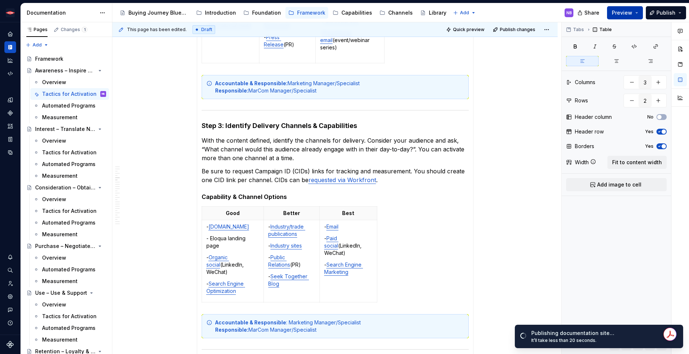
click at [628, 15] on span "Preview" at bounding box center [622, 12] width 20 height 7
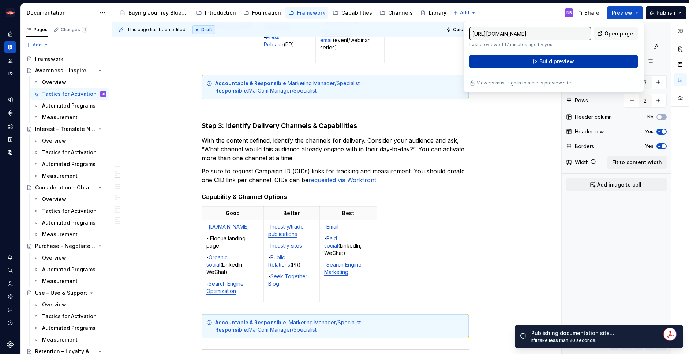
click at [589, 60] on button "Build preview" at bounding box center [553, 61] width 168 height 13
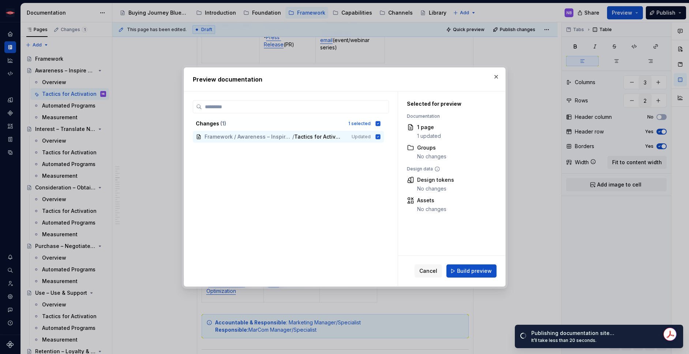
click at [482, 270] on span "Build preview" at bounding box center [474, 270] width 35 height 7
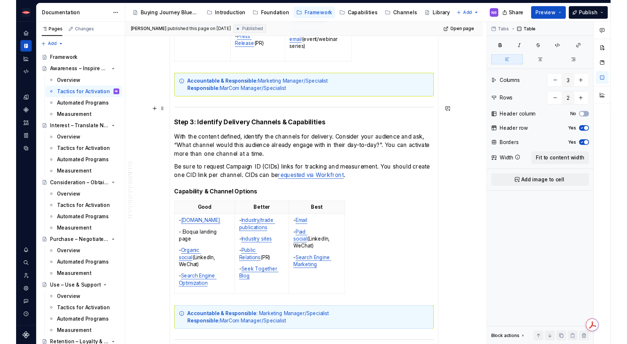
scroll to position [1539, 0]
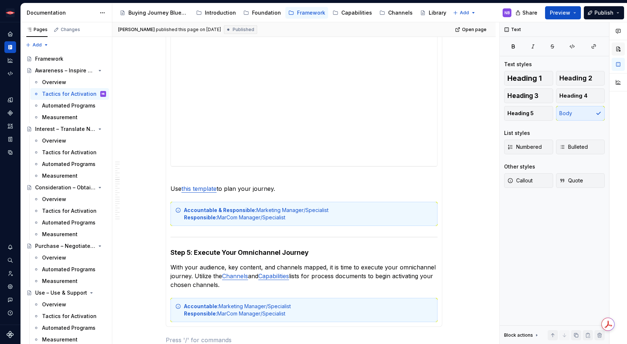
type textarea "*"
